Goal: Navigation & Orientation: Find specific page/section

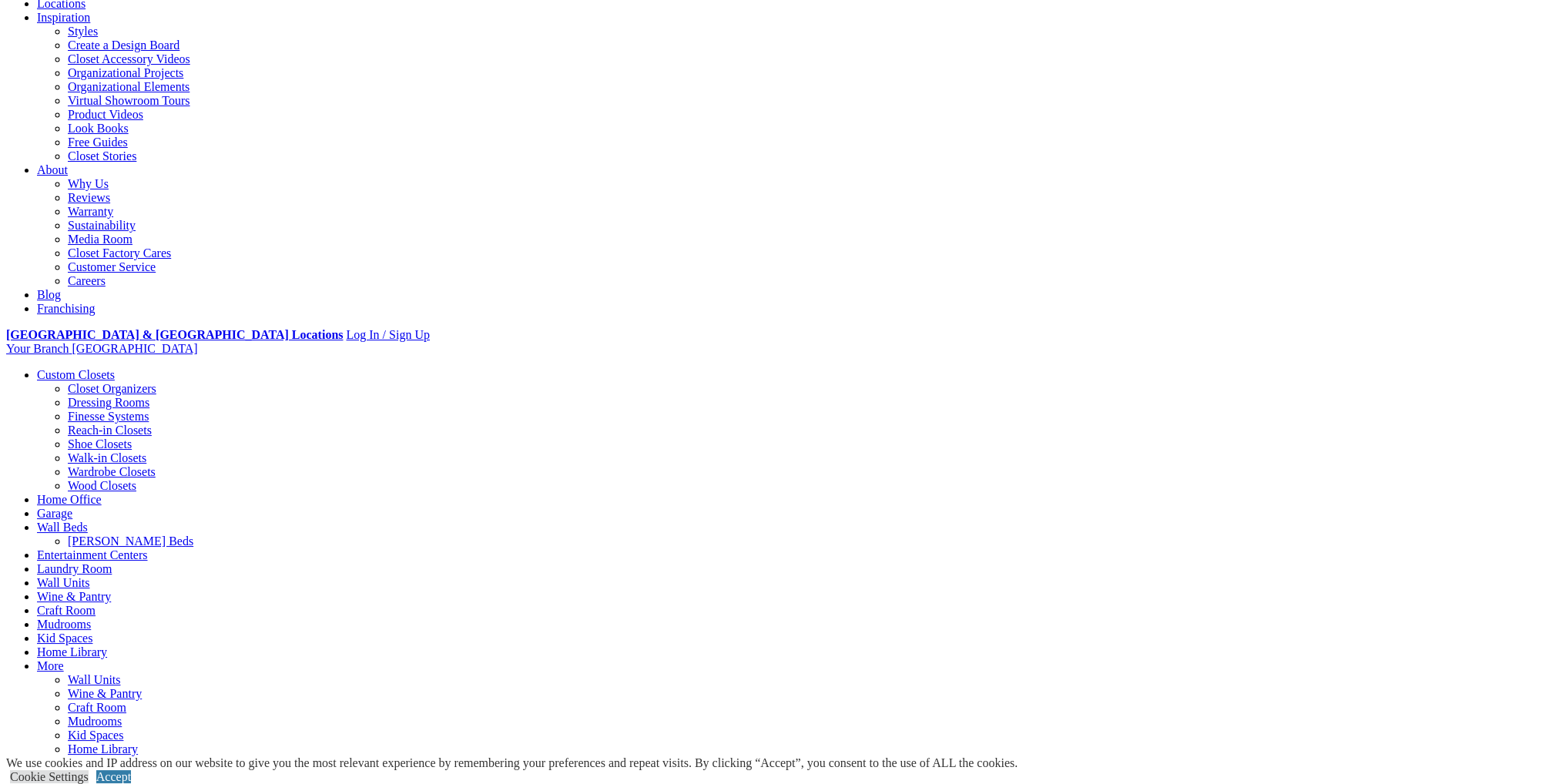
scroll to position [308, 0]
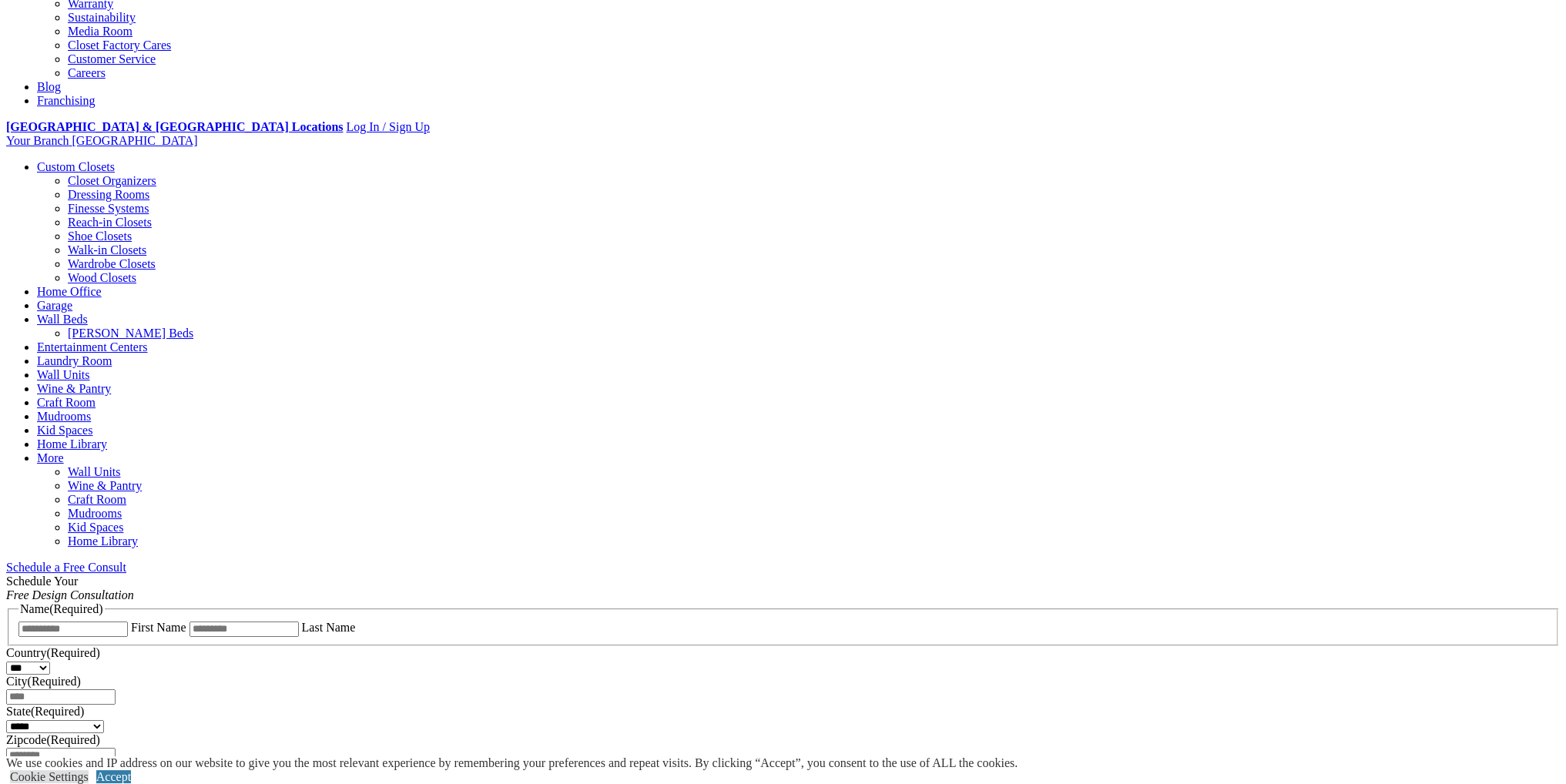
scroll to position [539, 0]
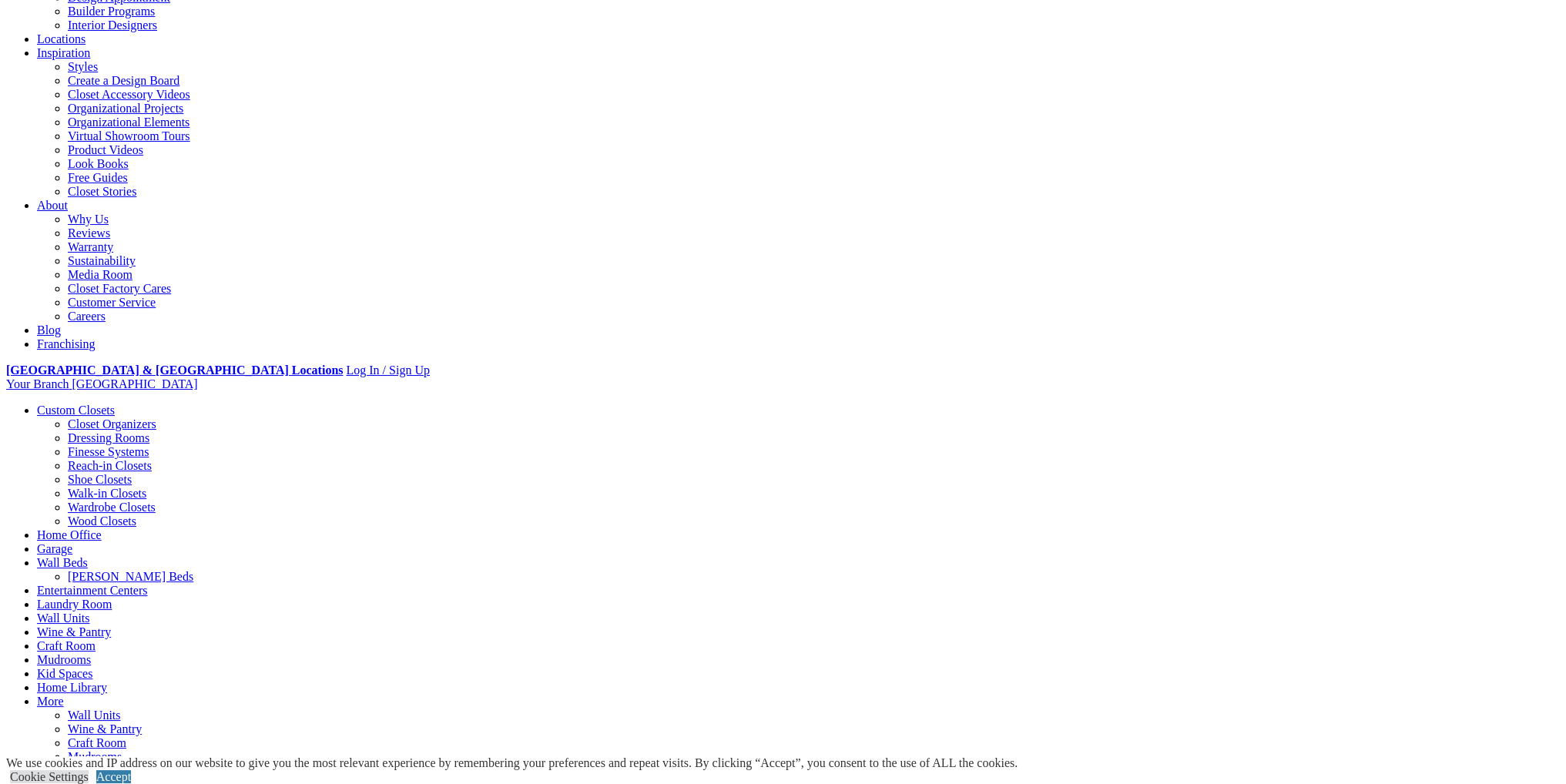
scroll to position [0, 0]
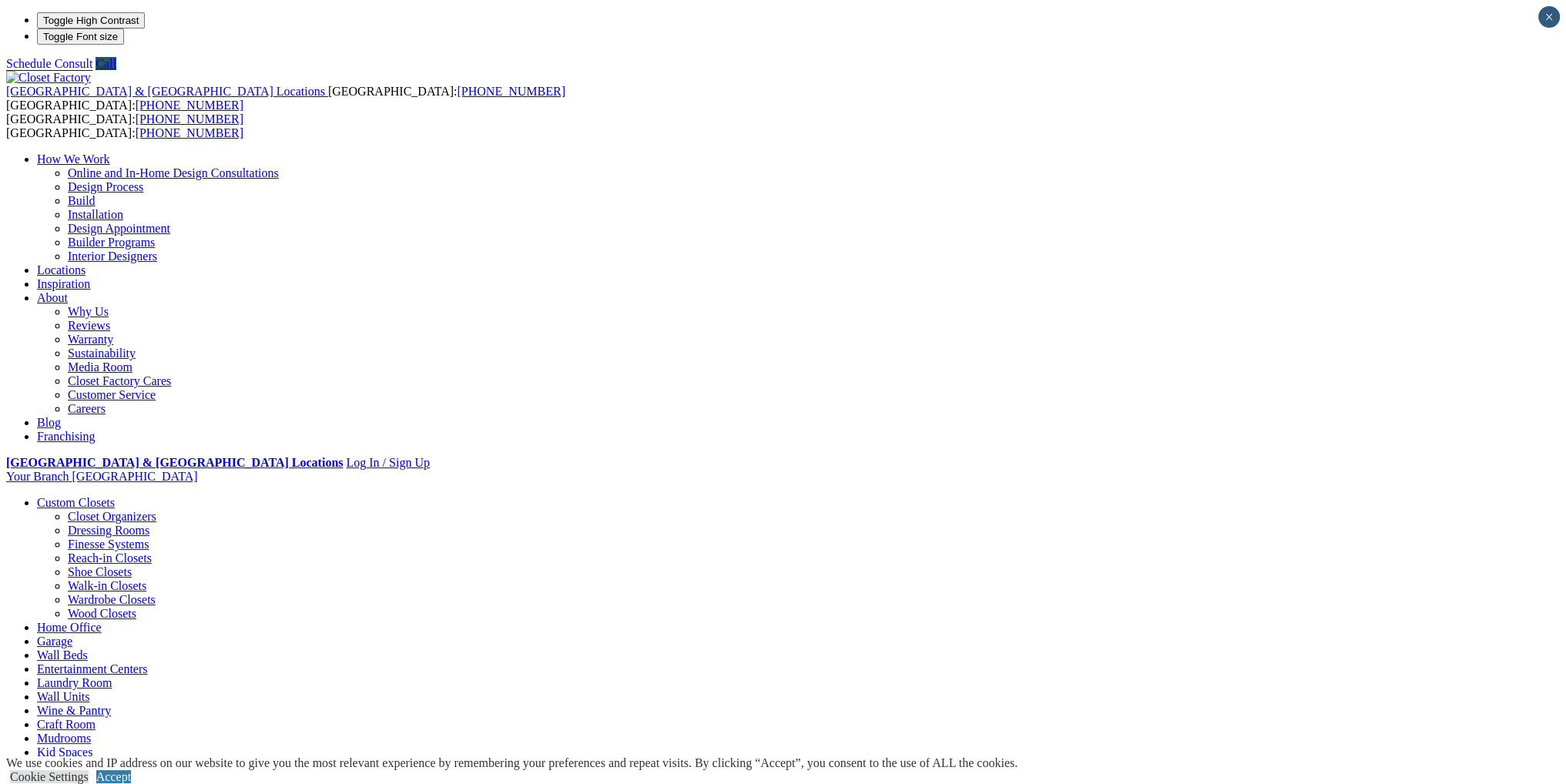
click at [86, 263] on link "Locations" at bounding box center [61, 269] width 49 height 13
